Goal: Book appointment/travel/reservation

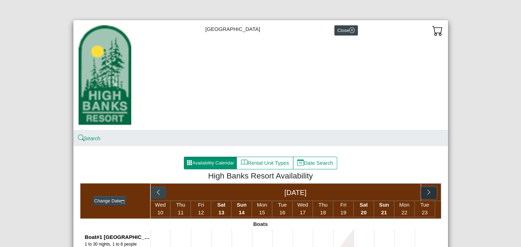
click at [427, 194] on icon "chevron right" at bounding box center [428, 192] width 7 height 7
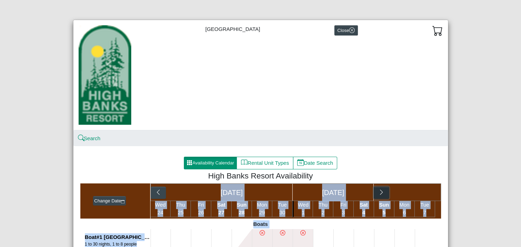
click at [382, 193] on icon "chevron right" at bounding box center [381, 192] width 7 height 7
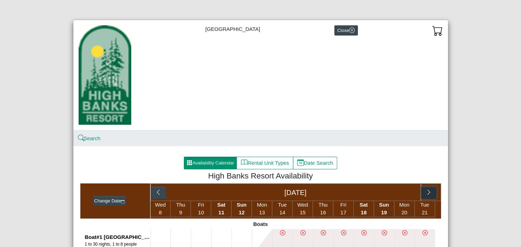
click at [431, 192] on icon "chevron right" at bounding box center [428, 192] width 7 height 7
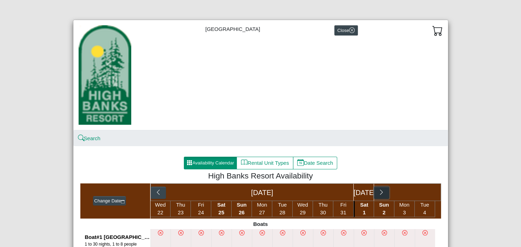
click at [384, 190] on icon "chevron right" at bounding box center [381, 192] width 7 height 7
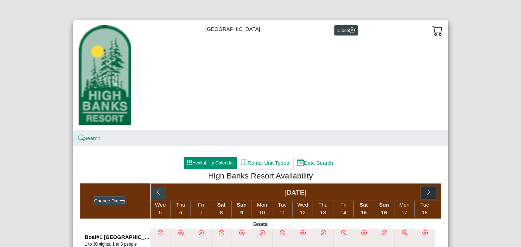
click at [428, 190] on icon "chevron right" at bounding box center [428, 192] width 7 height 7
click at [405, 192] on icon "chevron right" at bounding box center [402, 192] width 7 height 7
click at [113, 199] on button "Change Date" at bounding box center [109, 201] width 33 height 10
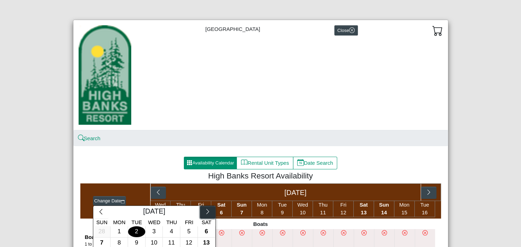
click at [206, 212] on icon "chevron right" at bounding box center [207, 211] width 7 height 7
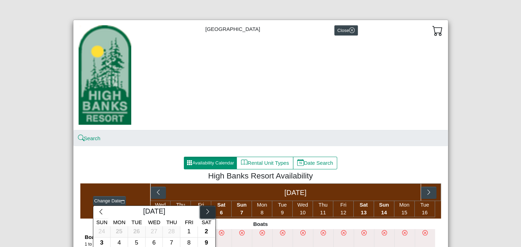
click at [206, 212] on icon "chevron right" at bounding box center [207, 211] width 7 height 7
click at [204, 229] on div "5" at bounding box center [206, 231] width 17 height 11
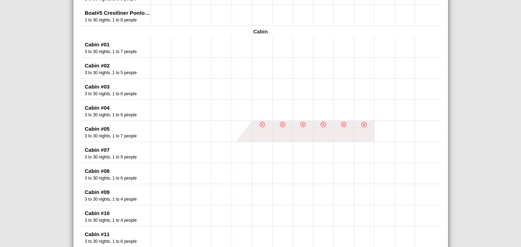
scroll to position [295, 0]
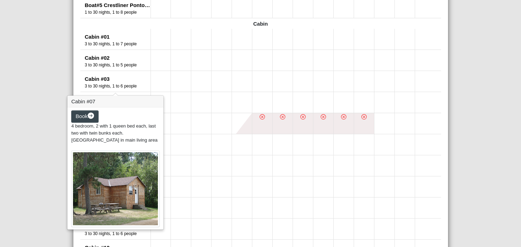
click at [92, 134] on span "4 bedroom, 2 with 1 queen bed each, last two with twin bunks each. [GEOGRAPHIC_…" at bounding box center [114, 132] width 86 height 19
click at [93, 123] on span "4 bedroom, 2 with 1 queen bed each, last two with twin bunks each. [GEOGRAPHIC_…" at bounding box center [114, 132] width 86 height 19
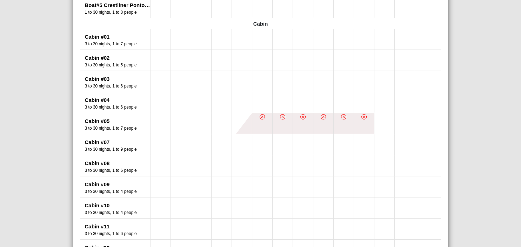
scroll to position [292, 0]
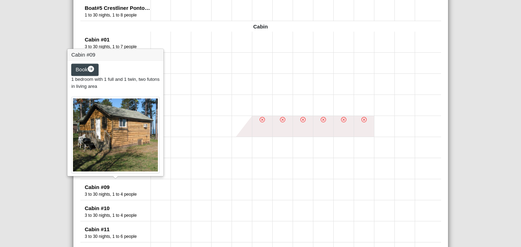
click at [99, 193] on div "3 to 30 nights, 1 to 4 people" at bounding box center [118, 194] width 66 height 6
click at [112, 192] on div "3 to 30 nights, 1 to 4 people" at bounding box center [118, 194] width 66 height 6
